Goal: Task Accomplishment & Management: Manage account settings

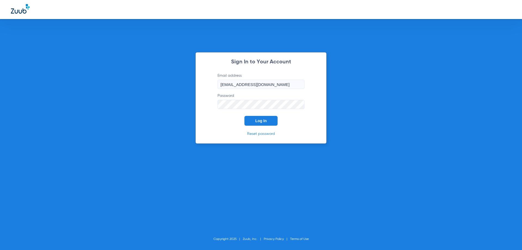
click at [261, 122] on span "Log In" at bounding box center [260, 121] width 11 height 4
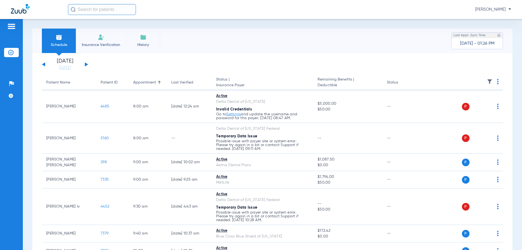
click at [86, 63] on div "[DATE] [DATE] [DATE] [DATE] [DATE] [DATE] [DATE] [DATE] [DATE] [DATE] [DATE] [D…" at bounding box center [65, 64] width 46 height 12
click at [86, 64] on button at bounding box center [86, 64] width 3 height 4
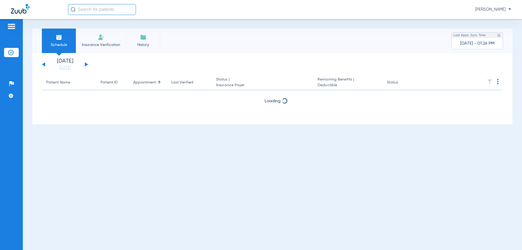
click at [86, 64] on button at bounding box center [86, 64] width 3 height 4
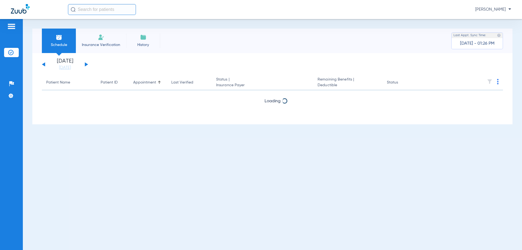
click at [86, 64] on button at bounding box center [86, 64] width 3 height 4
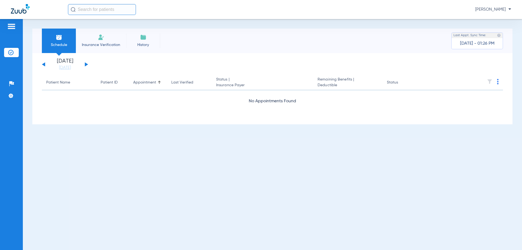
click at [86, 64] on button at bounding box center [86, 64] width 3 height 4
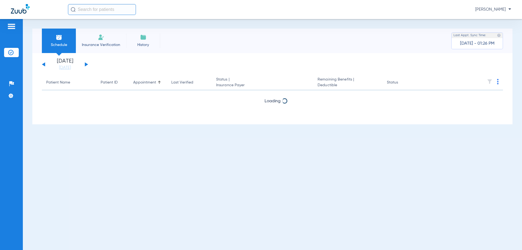
click at [86, 63] on button at bounding box center [86, 64] width 3 height 4
click at [89, 63] on app-single-date-navigator "[DATE] [DATE] [DATE] [DATE] [DATE] [DATE] [DATE] [DATE] [DATE] [DATE] [DATE] [D…" at bounding box center [272, 64] width 461 height 12
click at [86, 64] on button at bounding box center [86, 64] width 3 height 4
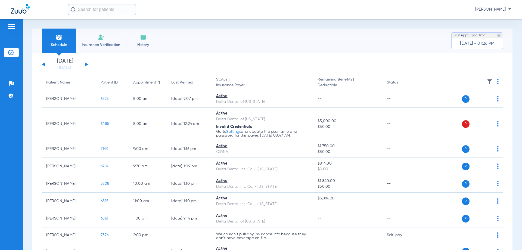
click at [86, 63] on div "[DATE] [DATE] [DATE] [DATE] [DATE] [DATE] [DATE] [DATE] [DATE] [DATE] [DATE] [D…" at bounding box center [65, 64] width 46 height 12
click at [85, 64] on button at bounding box center [86, 64] width 3 height 4
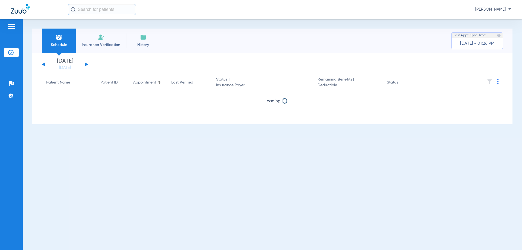
click at [85, 64] on button at bounding box center [86, 64] width 3 height 4
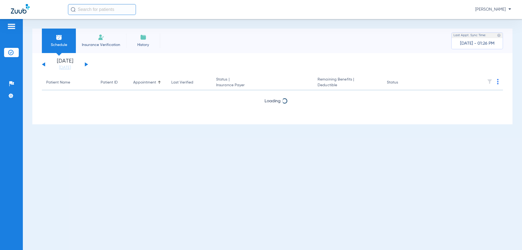
click at [85, 64] on button at bounding box center [86, 64] width 3 height 4
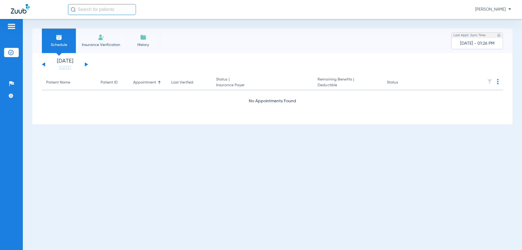
click at [85, 64] on button at bounding box center [86, 64] width 3 height 4
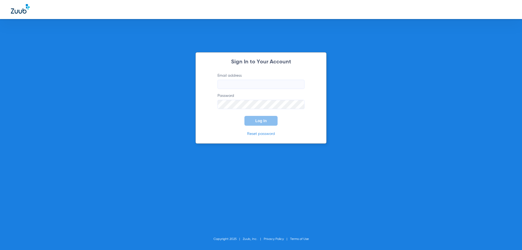
type input "[EMAIL_ADDRESS][DOMAIN_NAME]"
